Goal: Transaction & Acquisition: Purchase product/service

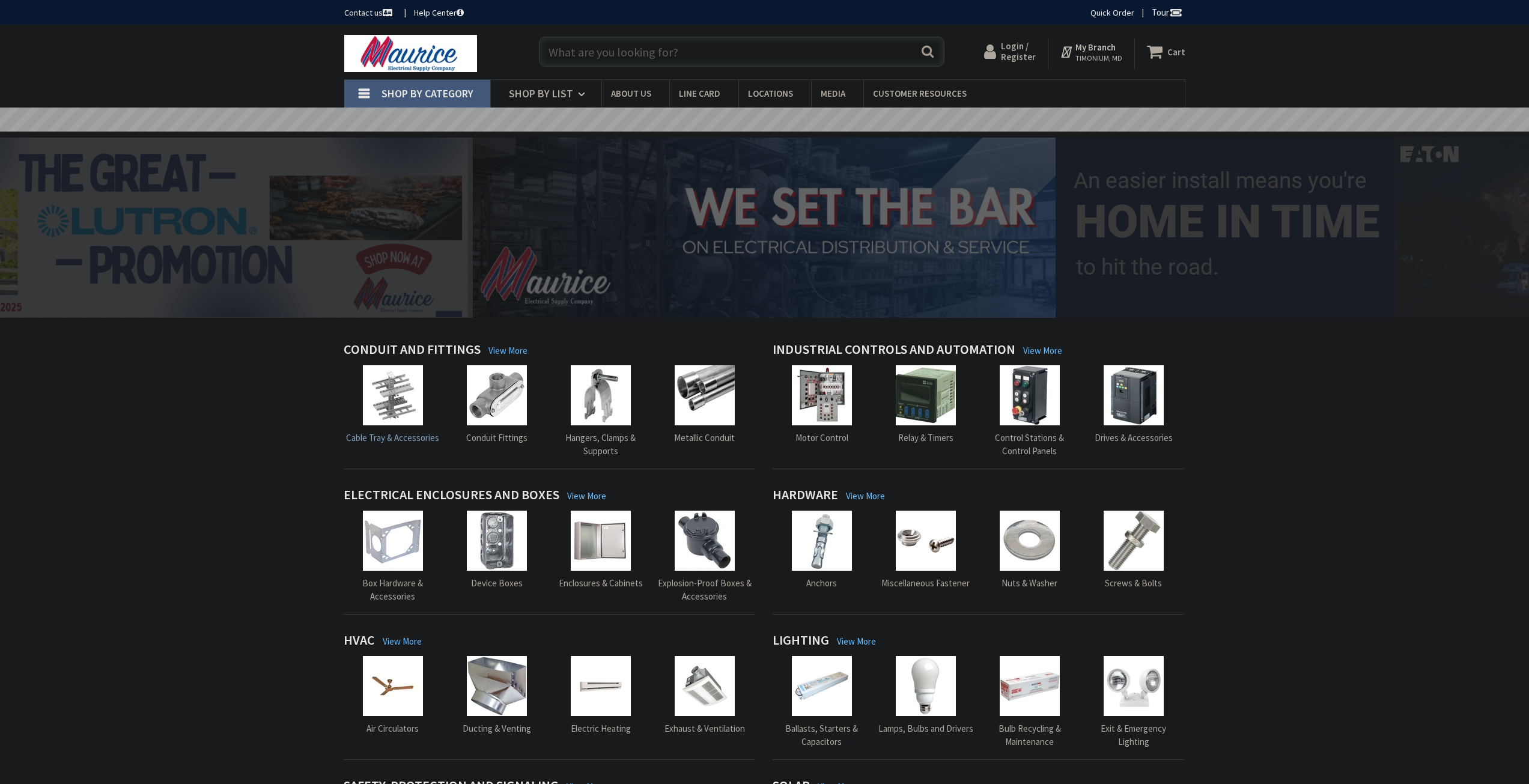
type input "[PERSON_NAME][GEOGRAPHIC_DATA], [STREET_ADDRESS]"
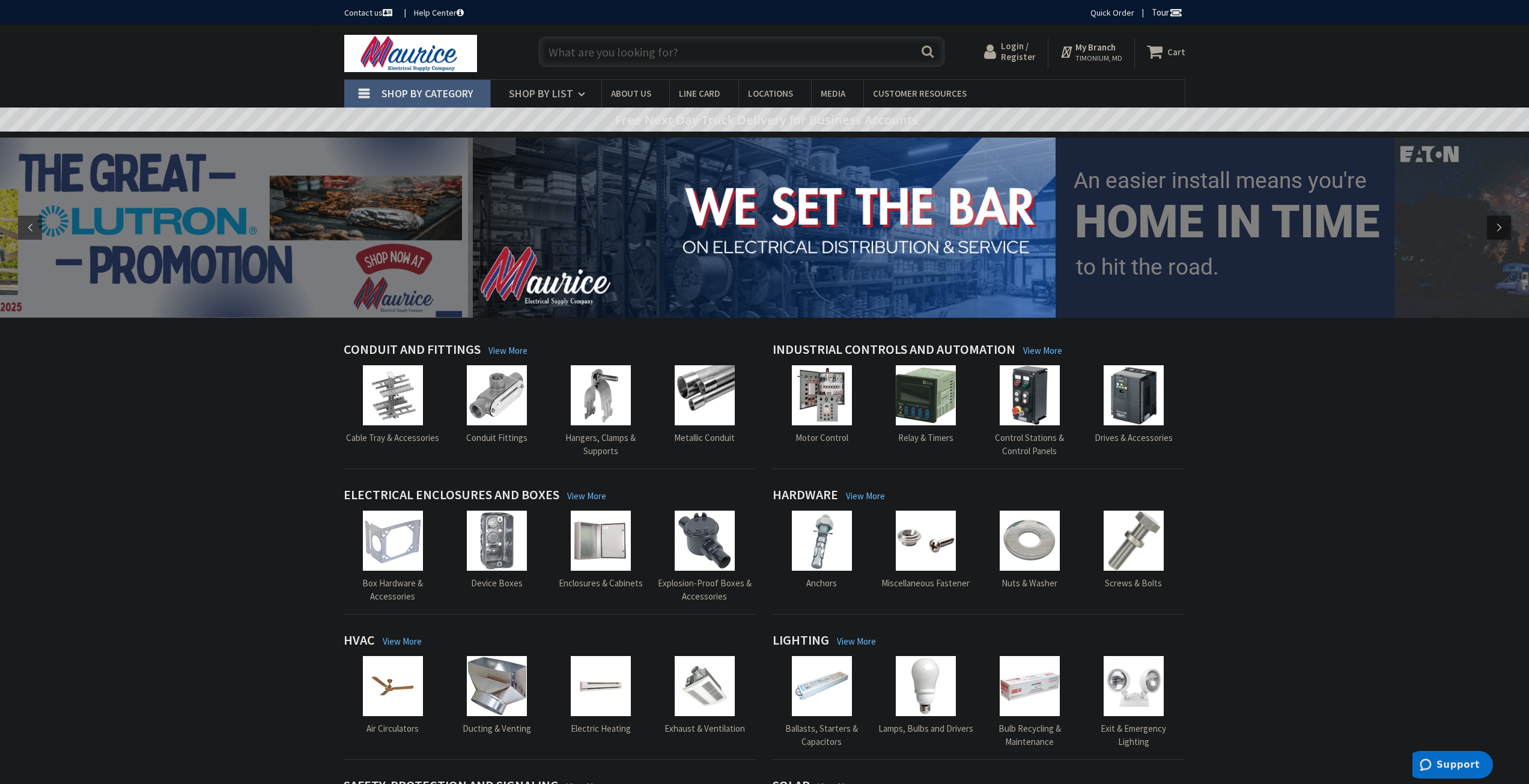
click at [652, 54] on input "text" at bounding box center [742, 52] width 405 height 30
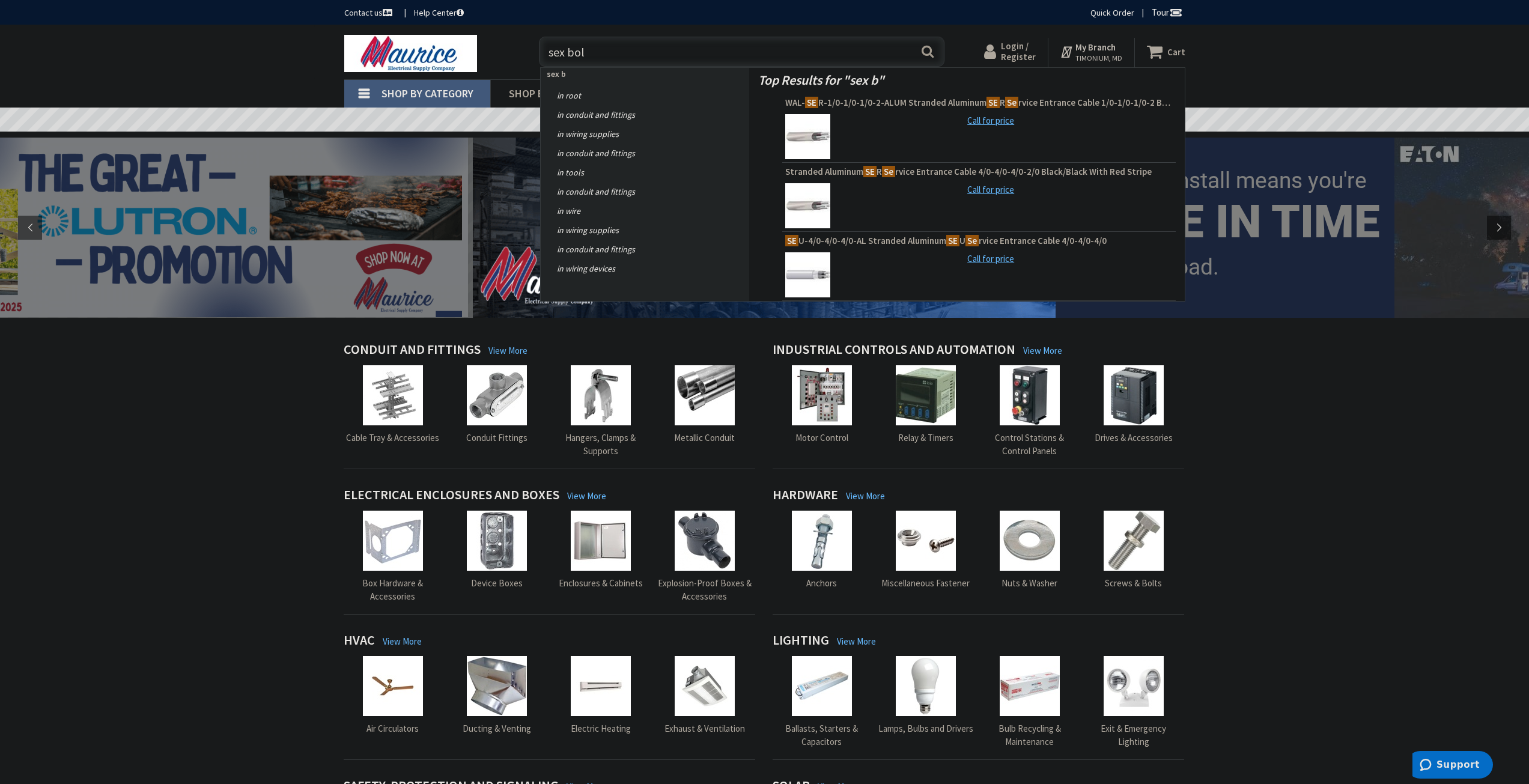
type input "sex bolt"
